Goal: Task Accomplishment & Management: Complete application form

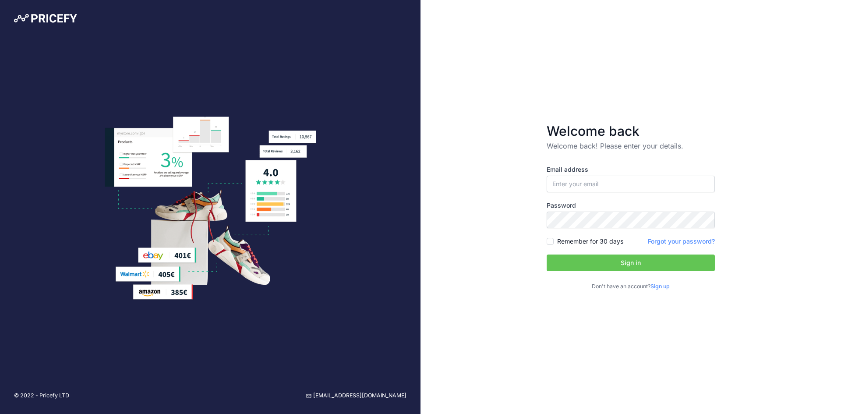
click at [665, 286] on link "Sign up" at bounding box center [659, 286] width 19 height 7
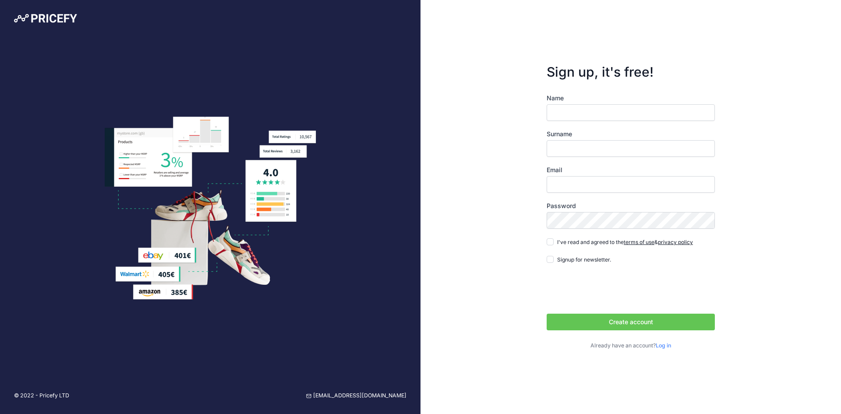
click at [602, 118] on input "Name" at bounding box center [630, 112] width 168 height 17
click at [598, 111] on input "Name" at bounding box center [630, 112] width 168 height 17
click at [45, 20] on img at bounding box center [45, 18] width 63 height 9
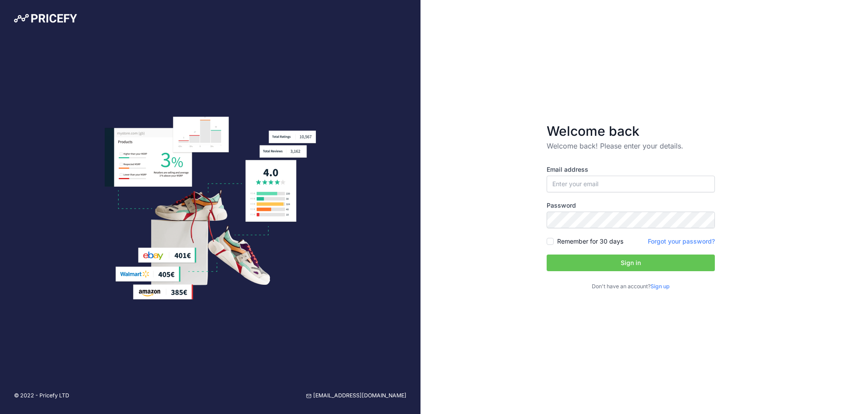
click at [659, 285] on link "Sign up" at bounding box center [659, 286] width 19 height 7
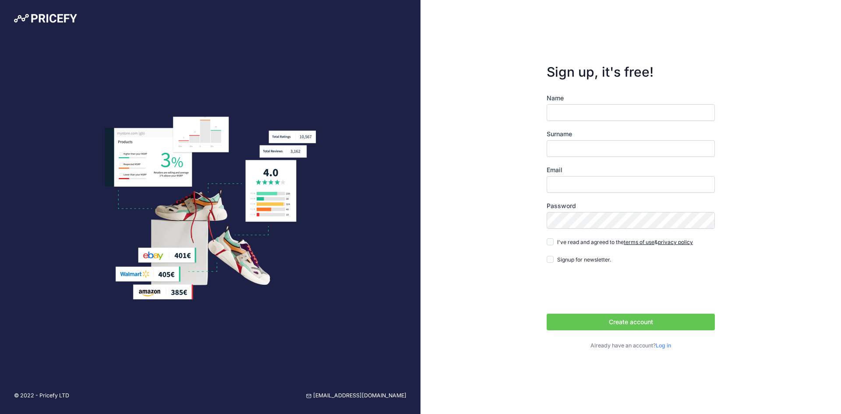
click at [593, 113] on input "Name" at bounding box center [630, 112] width 168 height 17
type input "J"
type input "[PERSON_NAME]"
type input "M"
type input "j"
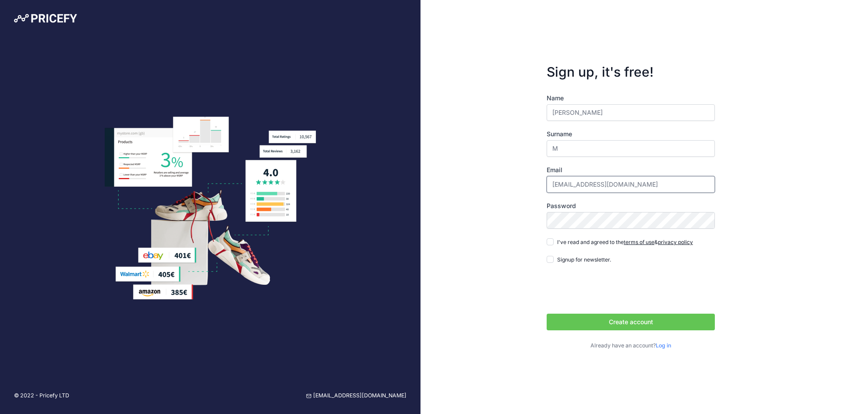
type input "[EMAIL_ADDRESS][DOMAIN_NAME]"
drag, startPoint x: 593, startPoint y: 113, endPoint x: 406, endPoint y: 113, distance: 187.4
click at [406, 113] on div "© 2022 - Pricefy LTD support@pricefy.io Sign up, it's free! Name M" at bounding box center [420, 207] width 841 height 414
type input "[PERSON_NAME]"
type input "C"
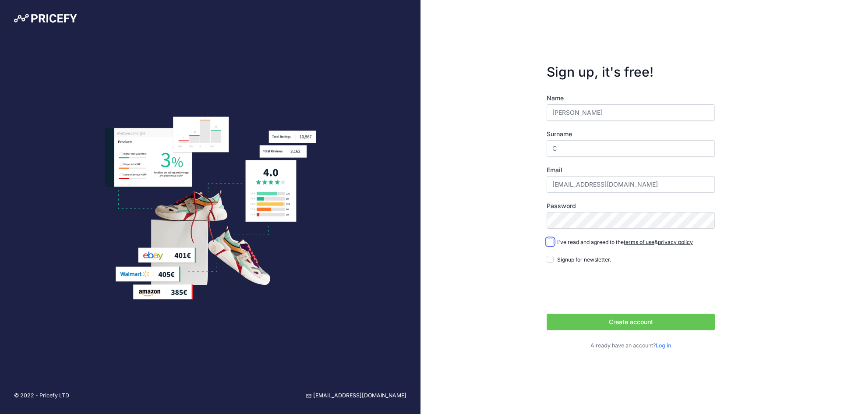
click at [553, 243] on input "I've read and agreed to the terms of use & privacy policy" at bounding box center [549, 241] width 7 height 7
checkbox input "true"
click at [611, 322] on button "Create account" at bounding box center [630, 321] width 168 height 17
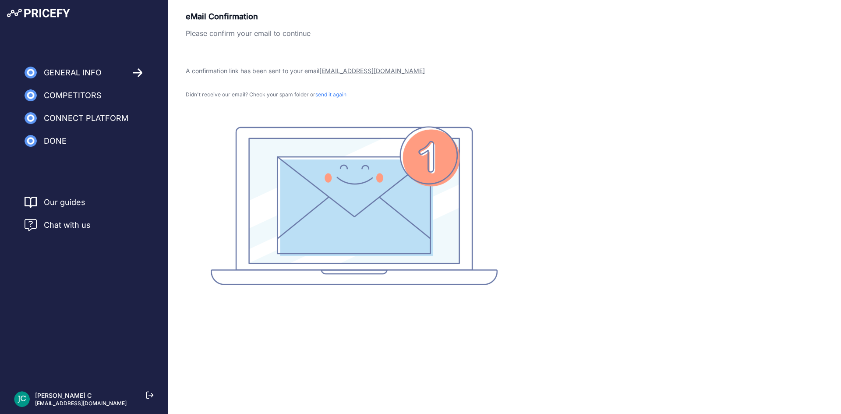
click at [75, 97] on span "Competitors" at bounding box center [73, 95] width 58 height 12
click at [139, 72] on icon at bounding box center [137, 73] width 9 height 8
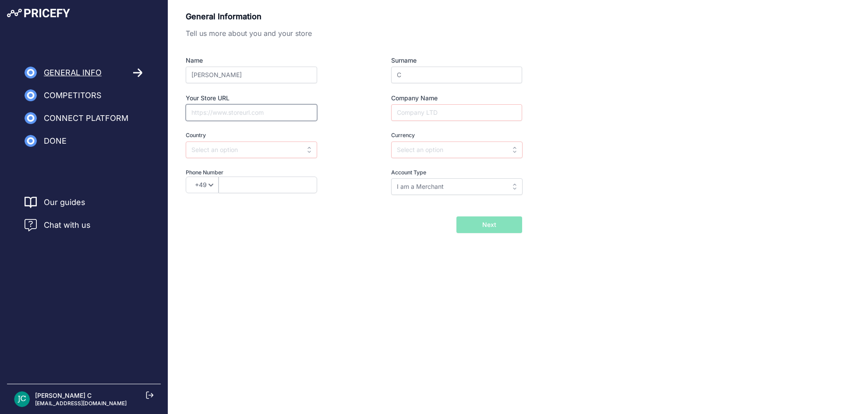
click at [257, 115] on input "Your Store URL" at bounding box center [251, 112] width 131 height 17
click at [470, 117] on input "Company Name" at bounding box center [456, 112] width 131 height 17
click at [573, 146] on div "General Information Tell us more about you and your store Name Jithin Surname C…" at bounding box center [504, 122] width 637 height 222
click at [259, 153] on input "text" at bounding box center [251, 149] width 131 height 17
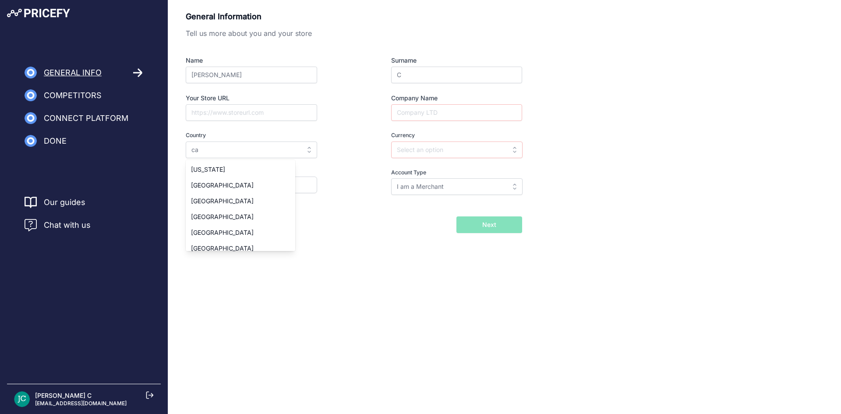
click at [222, 231] on div "[GEOGRAPHIC_DATA]" at bounding box center [240, 233] width 109 height 16
type input "[GEOGRAPHIC_DATA]"
type input "CAD"
select select "1"
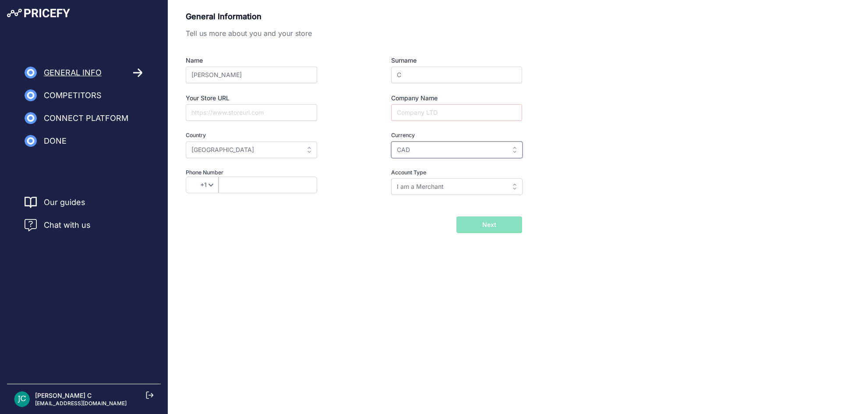
click at [437, 148] on input "CAD" at bounding box center [456, 149] width 131 height 17
click at [462, 113] on input "Company Name" at bounding box center [456, 112] width 131 height 17
click at [261, 189] on input "text" at bounding box center [267, 184] width 98 height 17
click at [243, 149] on input "[GEOGRAPHIC_DATA]" at bounding box center [251, 149] width 131 height 17
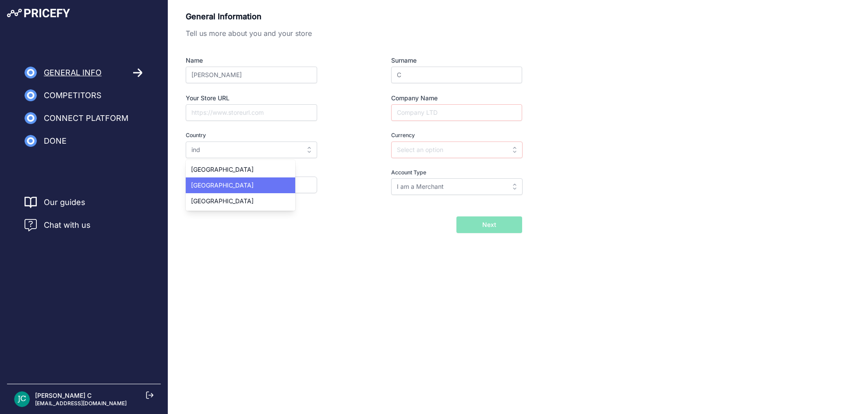
click at [224, 183] on div "[GEOGRAPHIC_DATA]" at bounding box center [240, 185] width 109 height 16
type input "[GEOGRAPHIC_DATA]"
type input "INR"
select select "91"
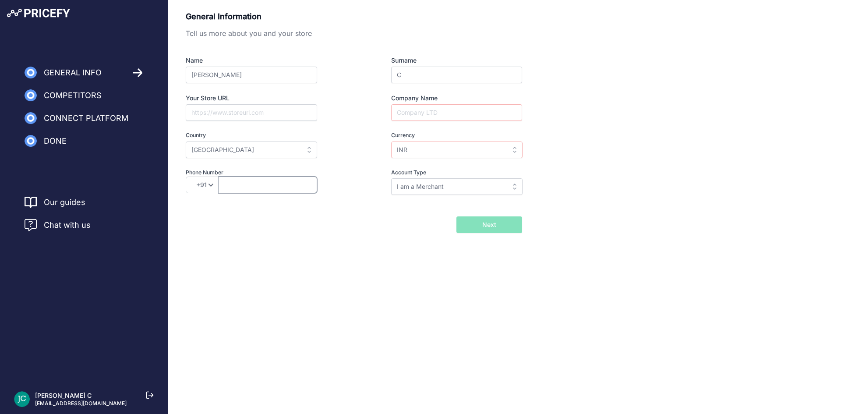
click at [243, 185] on input "text" at bounding box center [267, 184] width 98 height 17
type input "8884100785"
click at [433, 187] on input "I am a Merchant" at bounding box center [456, 186] width 131 height 17
click at [446, 221] on div "I am a Brand" at bounding box center [445, 222] width 109 height 16
type input "I am a Brand"
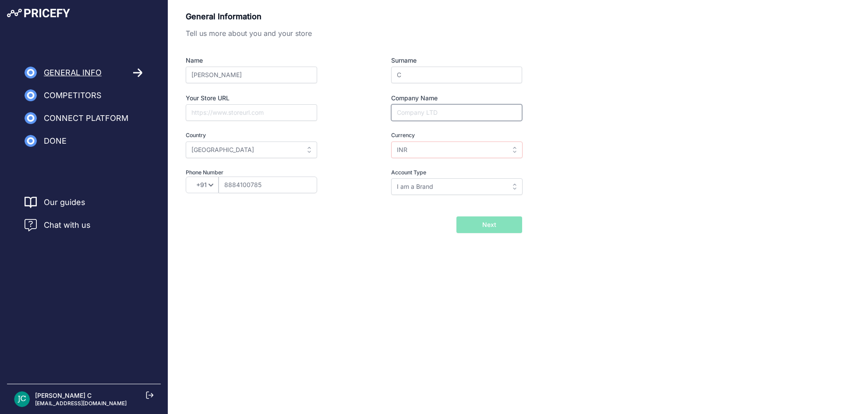
click at [441, 115] on input "Company Name" at bounding box center [456, 112] width 131 height 17
click at [266, 114] on input "Your Store URL" at bounding box center [251, 112] width 131 height 17
click at [466, 116] on input "Company Name" at bounding box center [456, 112] width 131 height 17
type input "Hinaka"
click at [470, 225] on button "Next" at bounding box center [489, 224] width 66 height 17
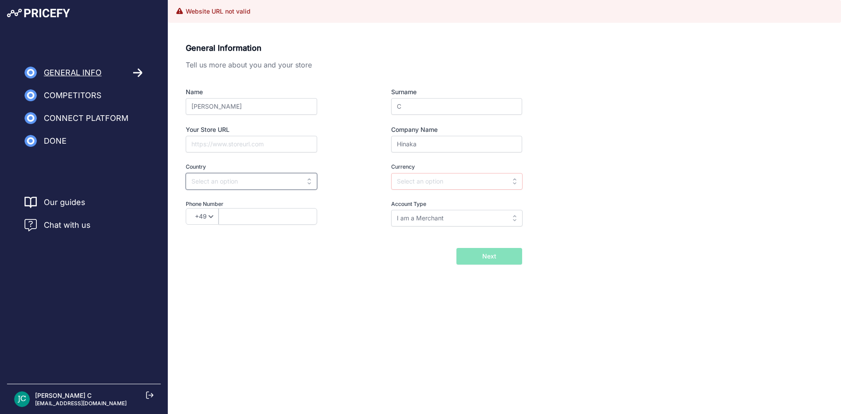
click at [303, 181] on input "text" at bounding box center [251, 181] width 131 height 17
type input "[GEOGRAPHIC_DATA]"
type input "USD"
select select "246"
click at [303, 180] on input "[GEOGRAPHIC_DATA]" at bounding box center [251, 181] width 131 height 17
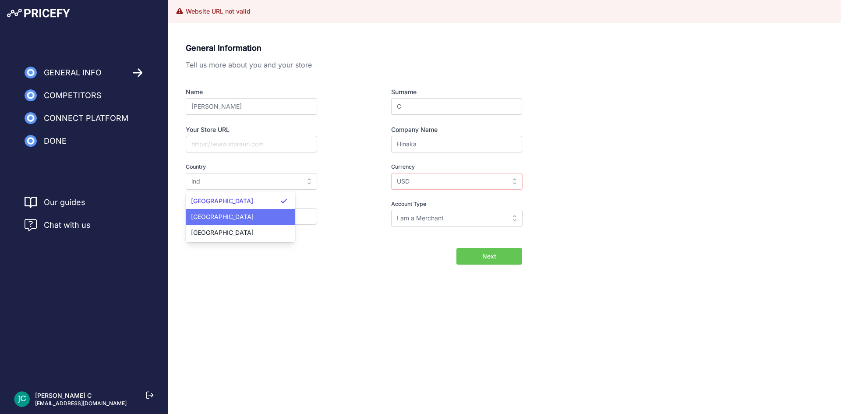
click at [244, 218] on div "[GEOGRAPHIC_DATA]" at bounding box center [240, 217] width 109 height 16
type input "[GEOGRAPHIC_DATA]"
type input "INR"
select select "91"
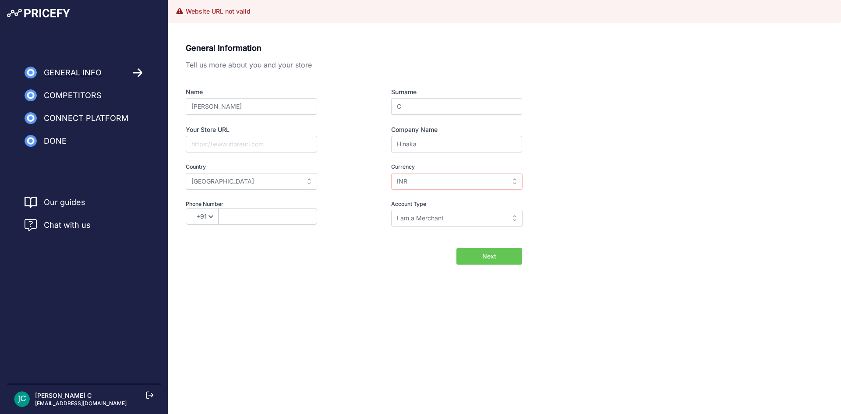
click at [490, 261] on button "Next" at bounding box center [489, 256] width 66 height 17
click at [248, 221] on input "text" at bounding box center [267, 216] width 98 height 17
type input "8884100785"
click at [415, 292] on div "General Information Tell us more about you and your store Name Jithin Surname C…" at bounding box center [504, 167] width 672 height 271
click at [478, 180] on input "INR" at bounding box center [456, 181] width 131 height 17
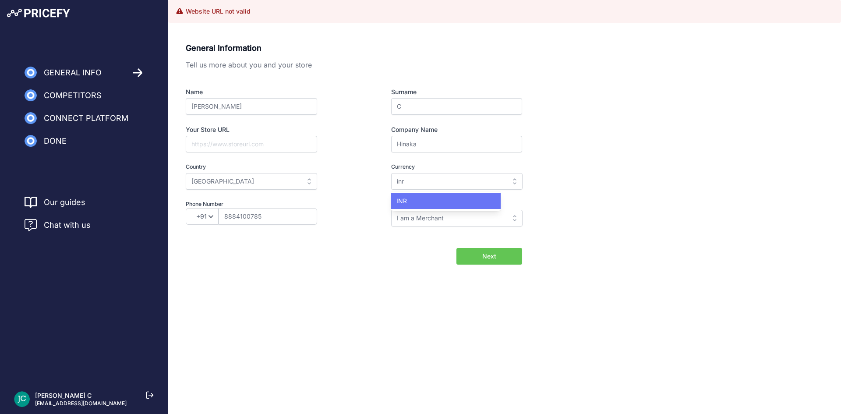
click at [440, 200] on div "INR" at bounding box center [445, 201] width 109 height 16
type input "INR"
click at [608, 211] on div "General Information Tell us more about you and your store Name Jithin Surname C…" at bounding box center [504, 153] width 637 height 222
click at [496, 260] on button "Next" at bounding box center [489, 256] width 66 height 17
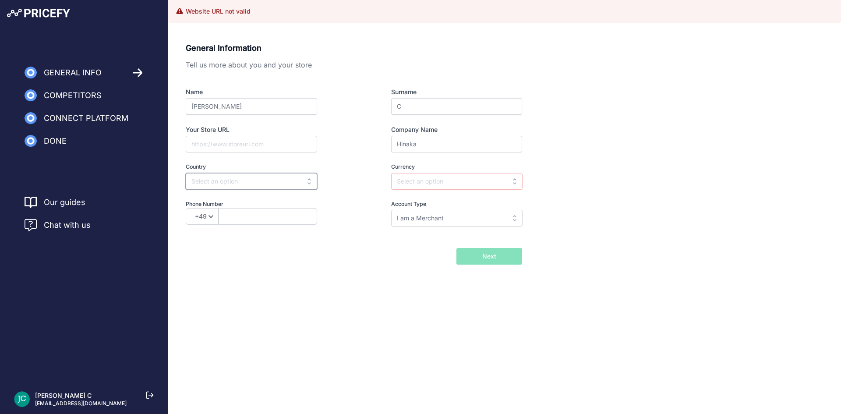
click at [293, 181] on input "text" at bounding box center [251, 181] width 131 height 17
click at [189, 219] on div "[GEOGRAPHIC_DATA]" at bounding box center [240, 217] width 109 height 16
type input "[GEOGRAPHIC_DATA]"
type input "INR"
select select "91"
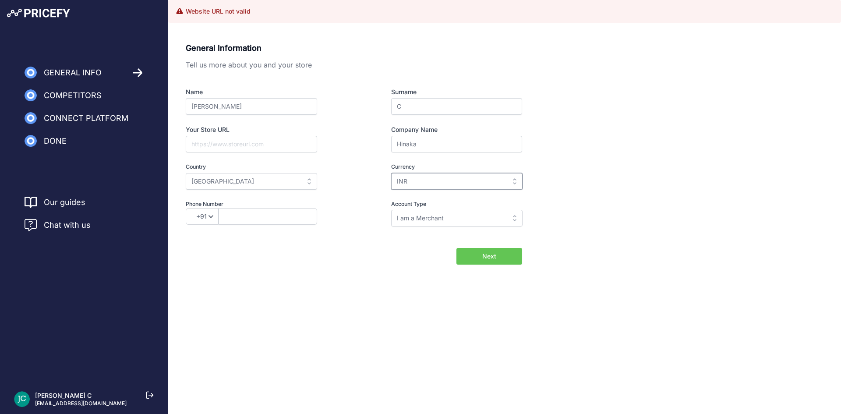
click at [482, 184] on input "INR" at bounding box center [456, 181] width 131 height 17
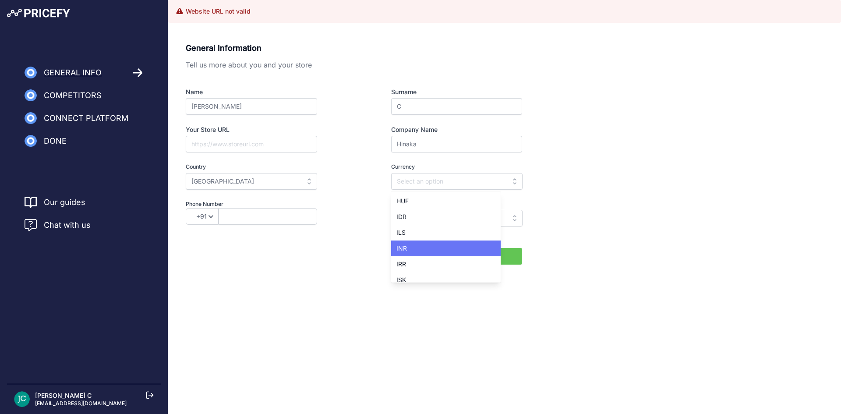
click at [438, 253] on div "INR" at bounding box center [445, 248] width 109 height 16
type input "INR"
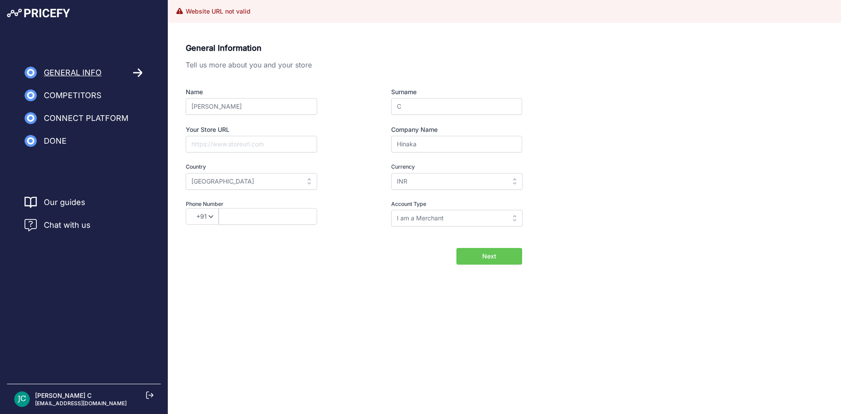
click at [590, 197] on div "General Information Tell us more about you and your store Name Jithin Surname C…" at bounding box center [504, 153] width 637 height 222
click at [271, 214] on input "text" at bounding box center [267, 216] width 98 height 17
type input "8884100785"
click at [350, 240] on form "General Information Tell us more about you and your store Name Jithin Surname C…" at bounding box center [354, 153] width 336 height 222
click at [489, 257] on span "Next" at bounding box center [489, 256] width 14 height 9
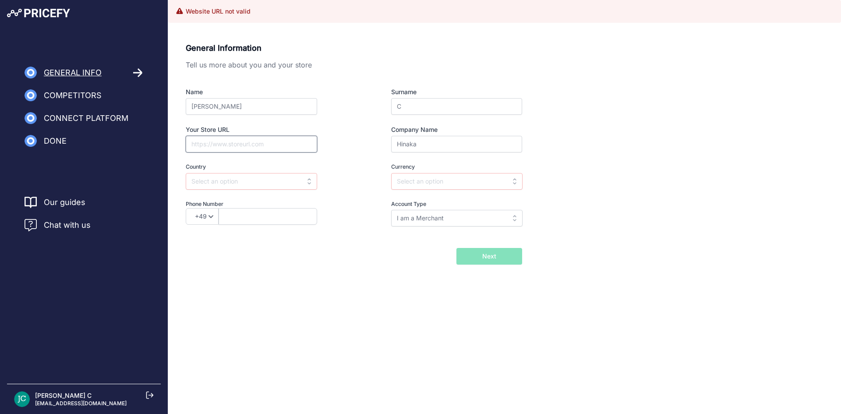
click at [252, 148] on input "Your Store URL" at bounding box center [251, 144] width 131 height 17
click at [257, 148] on input "Your Store URL" at bounding box center [251, 144] width 131 height 17
drag, startPoint x: 433, startPoint y: 148, endPoint x: 352, endPoint y: 141, distance: 81.3
click at [352, 141] on div "Name [GEOGRAPHIC_DATA] Surname C Your Store URL Company Name [GEOGRAPHIC_DATA] …" at bounding box center [354, 157] width 336 height 139
click at [231, 144] on input "Your Store URL" at bounding box center [251, 144] width 131 height 17
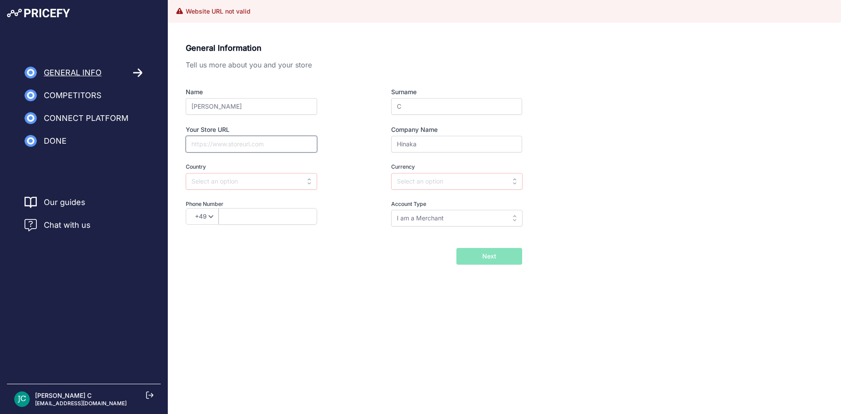
paste input "[URL][DOMAIN_NAME]"
type input "[URL][DOMAIN_NAME]"
click at [239, 178] on input "text" at bounding box center [251, 181] width 131 height 17
click at [229, 221] on div "[GEOGRAPHIC_DATA]" at bounding box center [240, 217] width 109 height 16
type input "[GEOGRAPHIC_DATA]"
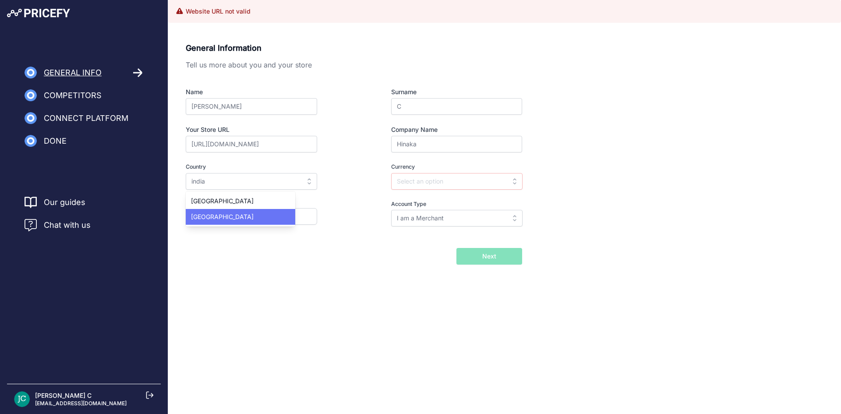
type input "INR"
select select "91"
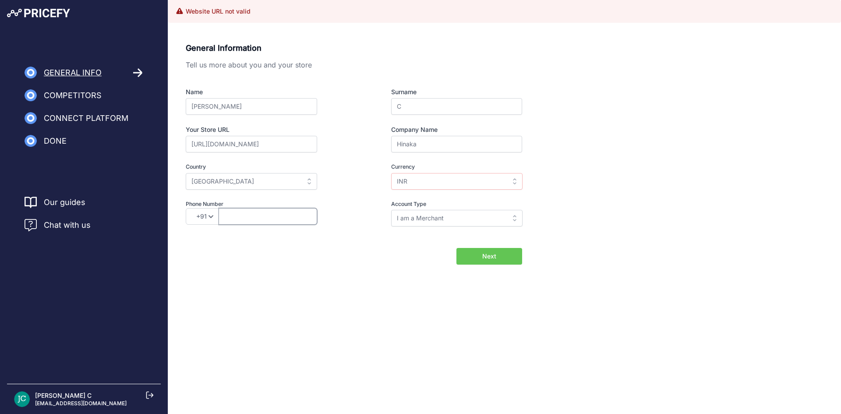
click at [260, 216] on input "text" at bounding box center [267, 216] width 98 height 17
type input "8884100785"
click at [477, 212] on input "I am a Merchant" at bounding box center [456, 218] width 131 height 17
click at [462, 252] on div "I am a Brand" at bounding box center [445, 254] width 109 height 16
type input "I am a Brand"
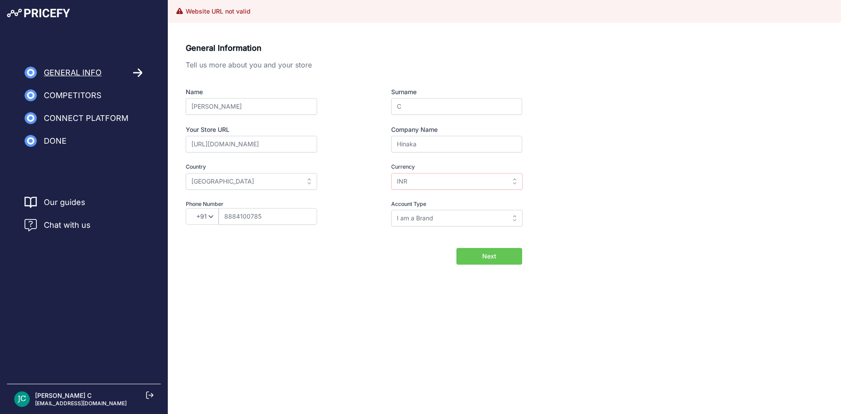
click at [509, 257] on button "Next" at bounding box center [489, 256] width 66 height 17
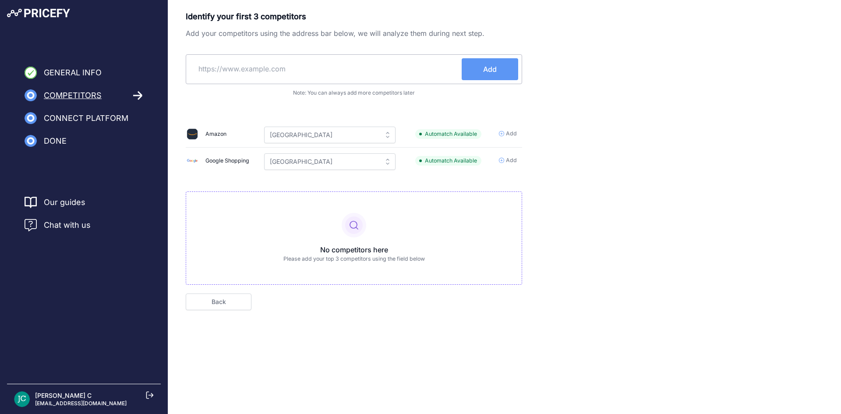
click at [320, 74] on input "text" at bounding box center [326, 68] width 272 height 21
click at [284, 72] on input "text" at bounding box center [326, 68] width 272 height 21
paste input "https://www.flipkart.com/"
type input "https://www.flipkart.com/"
click at [482, 70] on button "Add" at bounding box center [489, 69] width 56 height 22
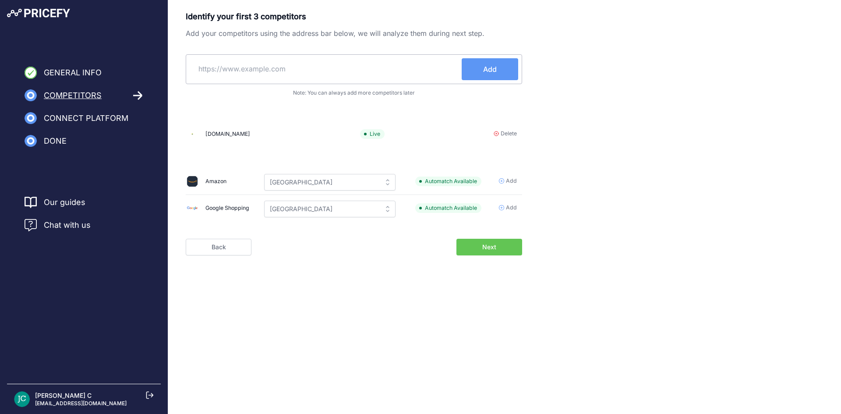
click at [512, 181] on span "Add" at bounding box center [511, 181] width 11 height 8
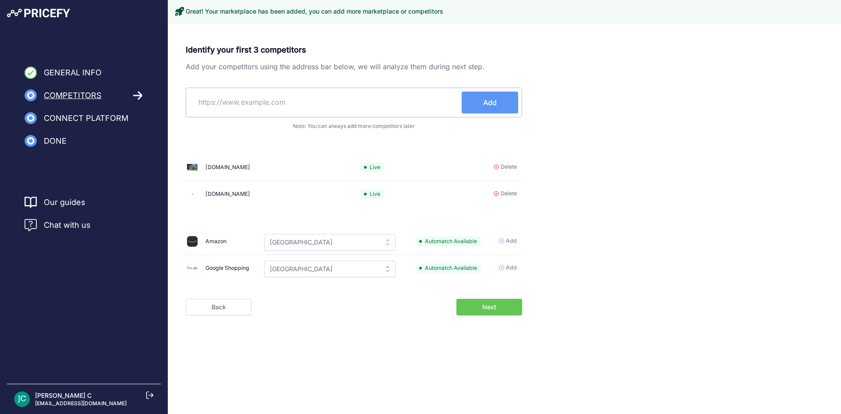
click at [500, 269] on icon at bounding box center [501, 267] width 5 height 5
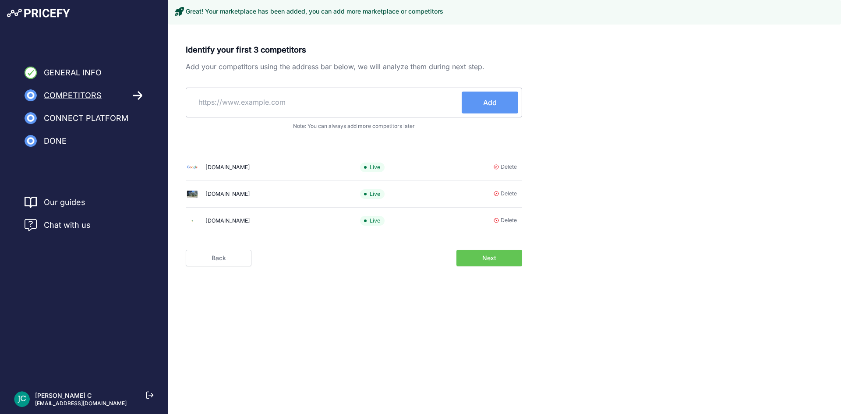
click at [349, 111] on div "Identify your first 3 competitors Add your competitors using the address bar be…" at bounding box center [354, 142] width 336 height 197
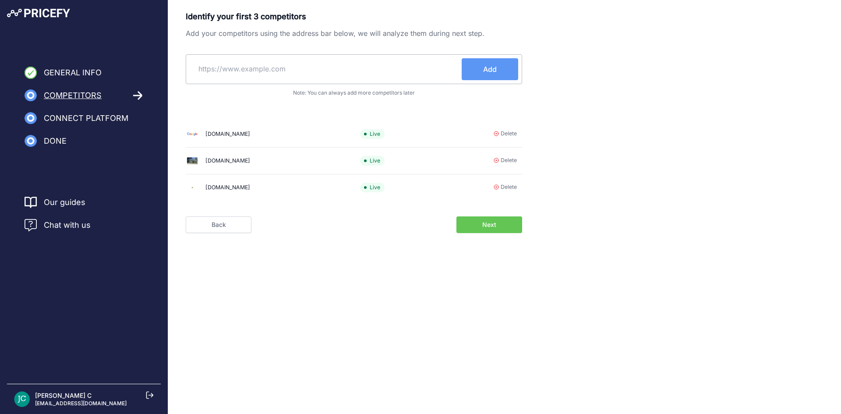
click at [349, 62] on input "text" at bounding box center [326, 68] width 272 height 21
paste input "https://www.myntra.com/"
type input "https://www.myntra.com/"
click at [487, 63] on button "Add" at bounding box center [489, 69] width 56 height 22
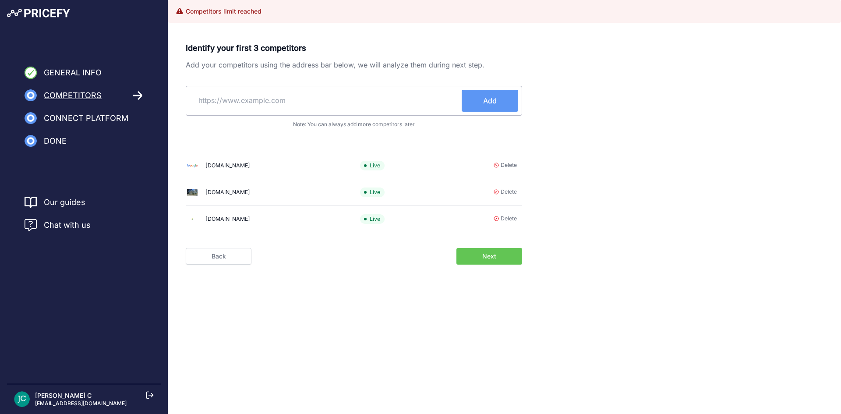
click at [496, 255] on button "Next" at bounding box center [489, 256] width 66 height 17
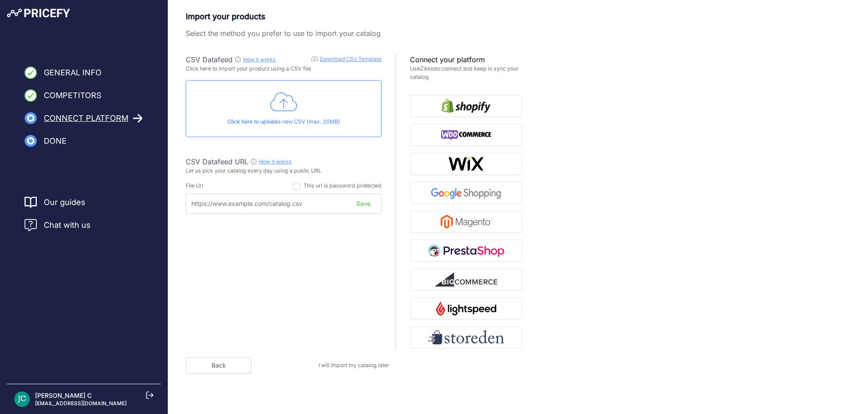
click at [213, 362] on link "Back" at bounding box center [219, 365] width 66 height 17
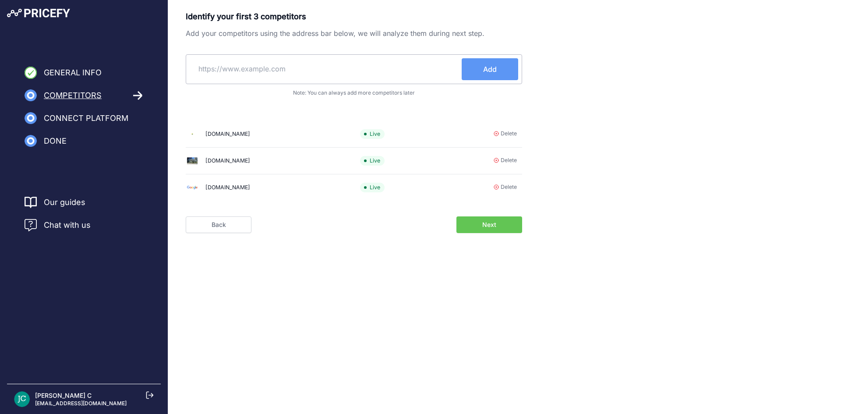
click at [504, 185] on span "Delete" at bounding box center [508, 187] width 16 height 8
click at [276, 71] on input "text" at bounding box center [326, 68] width 272 height 21
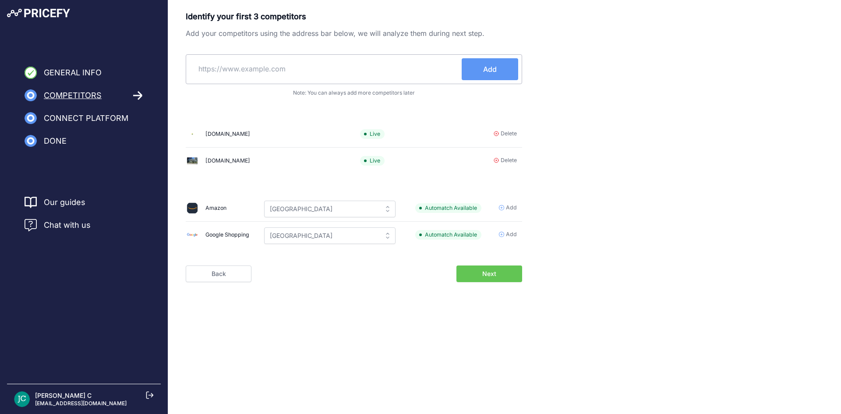
paste input "https://www.myntra.com/"
type input "https://www.myntra.com/"
click at [472, 72] on button "Add" at bounding box center [489, 69] width 56 height 22
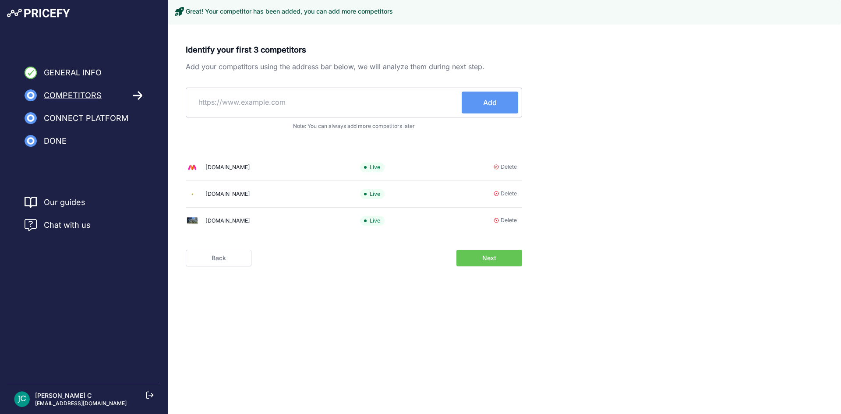
click at [496, 256] on span "Next" at bounding box center [489, 257] width 14 height 9
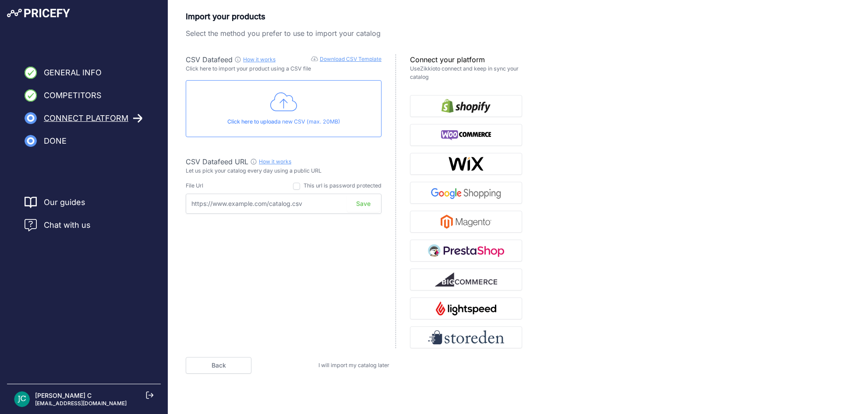
click at [103, 115] on span "Connect Platform" at bounding box center [86, 118] width 84 height 12
click at [54, 141] on span "Done" at bounding box center [55, 141] width 23 height 12
click at [481, 340] on img "button" at bounding box center [466, 337] width 76 height 14
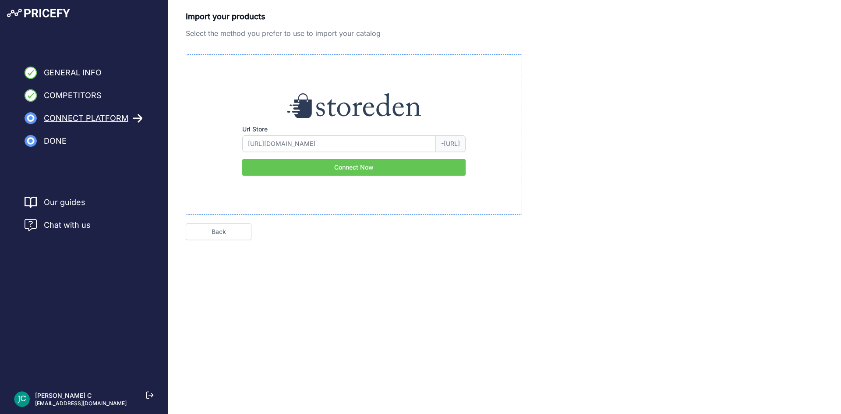
type input "[DOMAIN_NAME]"
click at [374, 164] on button "Connect Now" at bounding box center [353, 167] width 223 height 17
